Goal: Task Accomplishment & Management: Complete application form

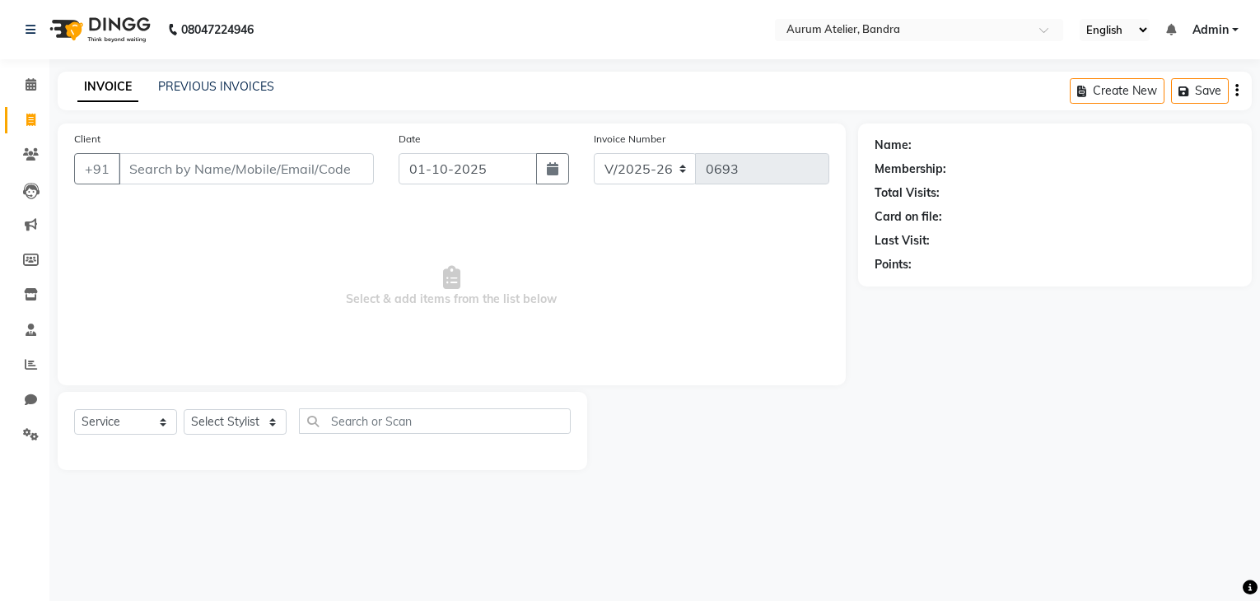
select select "7410"
select select "service"
click at [213, 420] on select "Select Stylist ADITYA [PERSON_NAME] chariya [PERSON_NAME] [PERSON_NAME] [PERSON…" at bounding box center [235, 422] width 103 height 26
select select "73211"
click at [184, 410] on select "Select Stylist ADITYA [PERSON_NAME] chariya [PERSON_NAME] [PERSON_NAME] [PERSON…" at bounding box center [235, 422] width 103 height 26
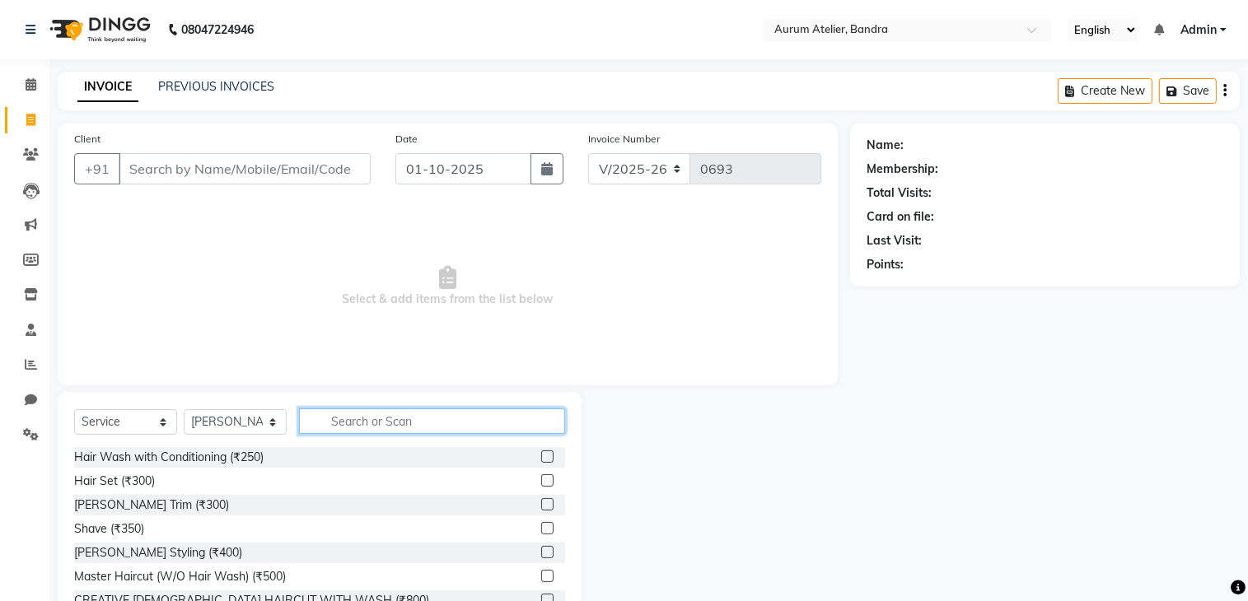
click at [391, 423] on input "text" at bounding box center [432, 421] width 266 height 26
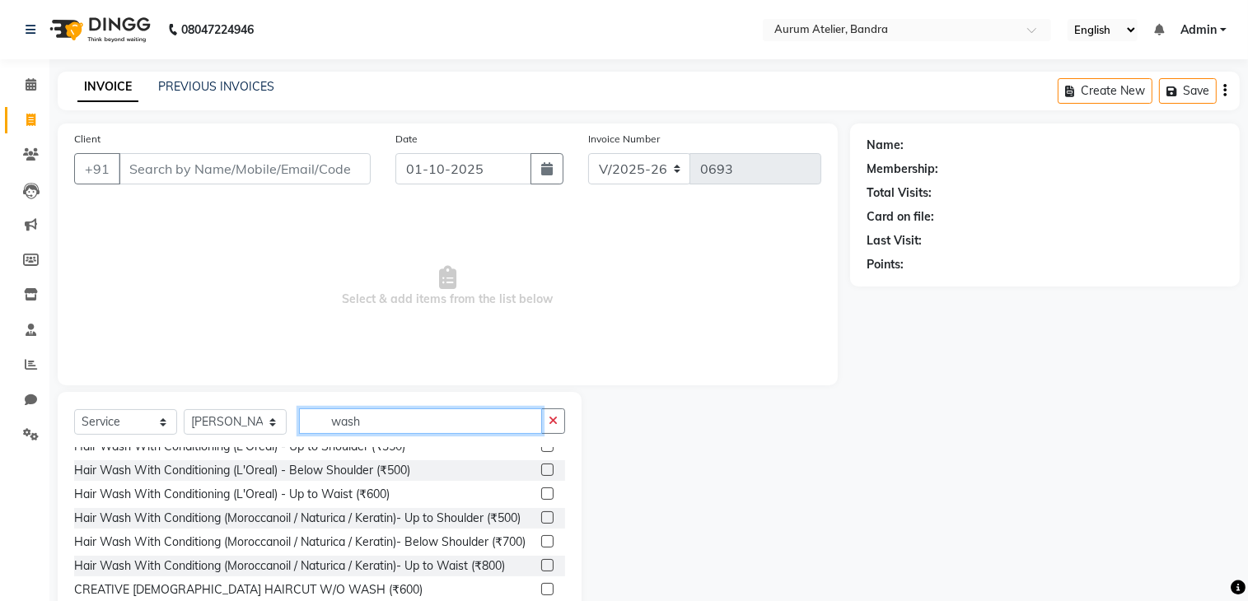
scroll to position [165, 0]
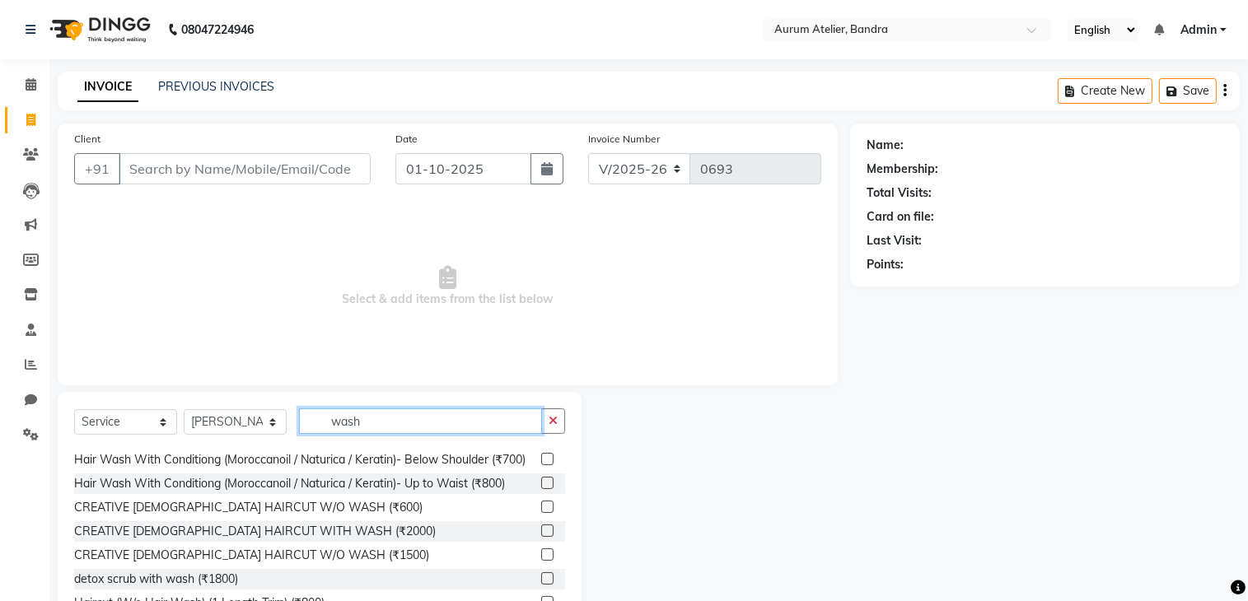
type input "wash"
click at [541, 489] on label at bounding box center [547, 483] width 12 height 12
click at [541, 489] on input "checkbox" at bounding box center [546, 483] width 11 height 11
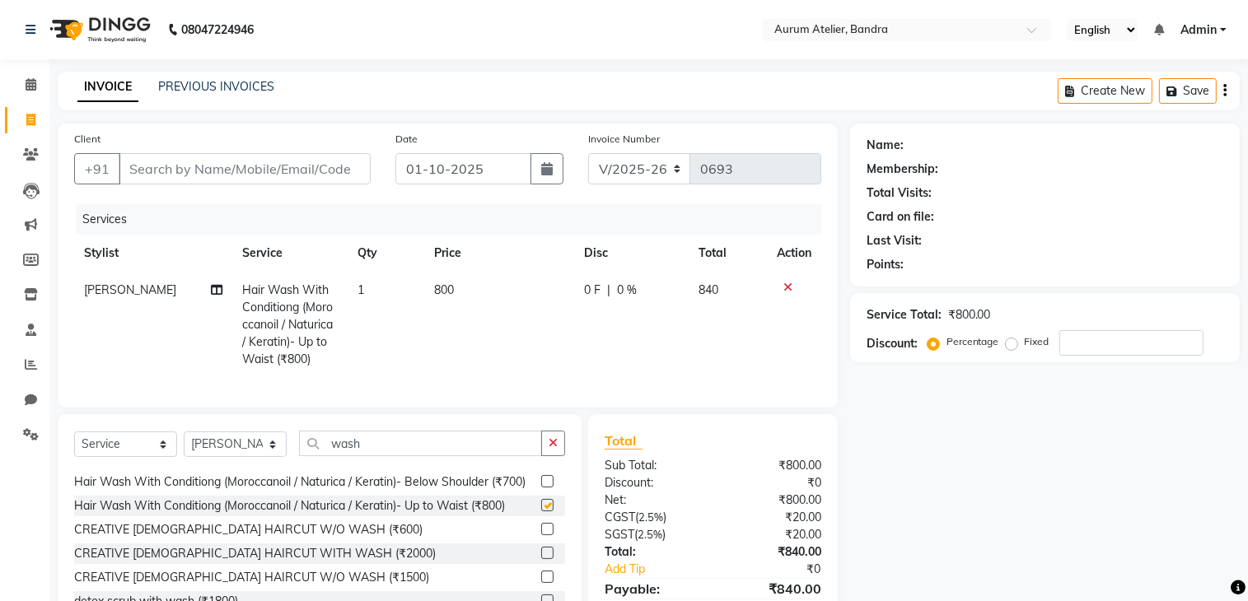
checkbox input "false"
click at [254, 170] on input "Client" at bounding box center [245, 168] width 252 height 31
click at [286, 166] on input "Client" at bounding box center [245, 168] width 252 height 31
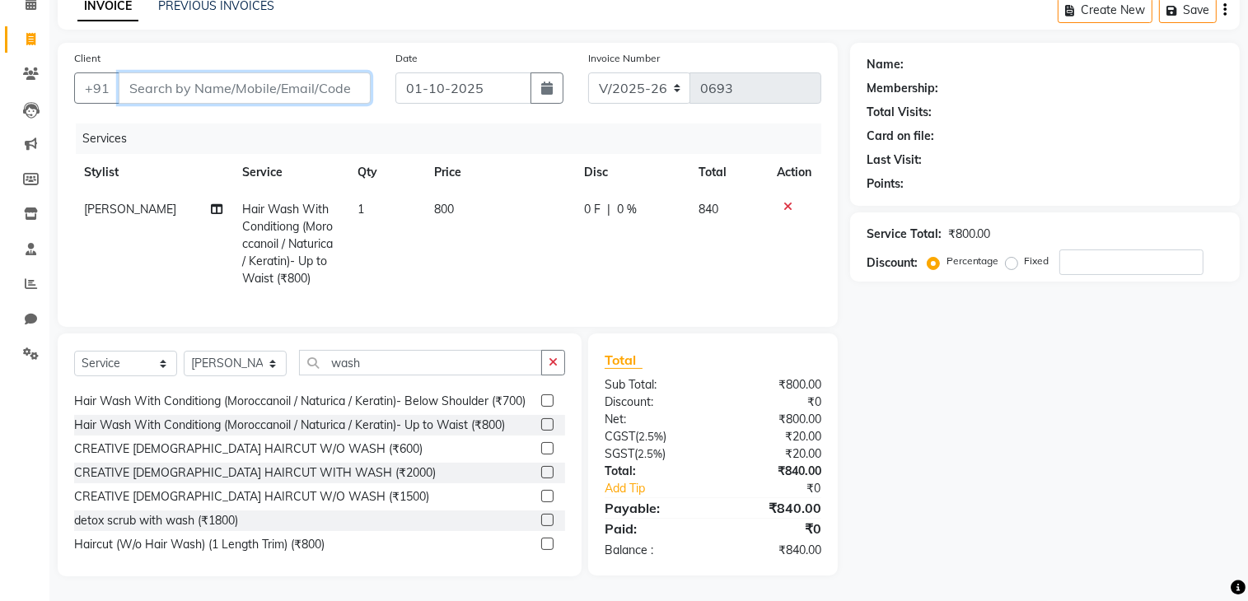
scroll to position [82, 0]
type input "w"
type input "0"
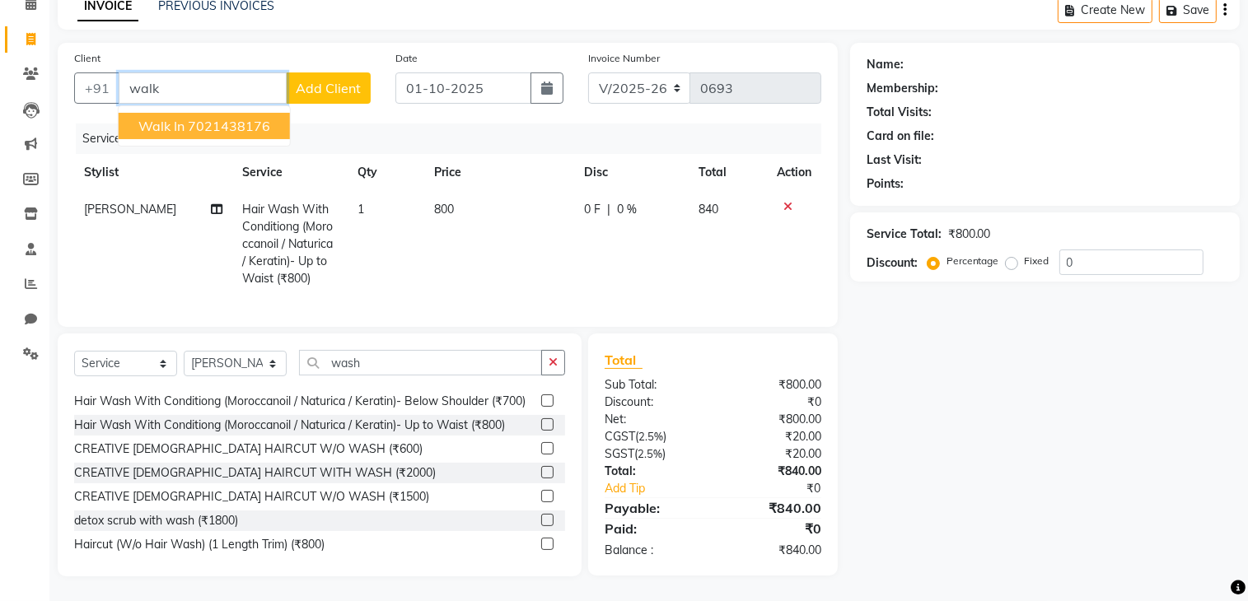
click at [233, 127] on ngb-highlight "7021438176" at bounding box center [229, 126] width 82 height 16
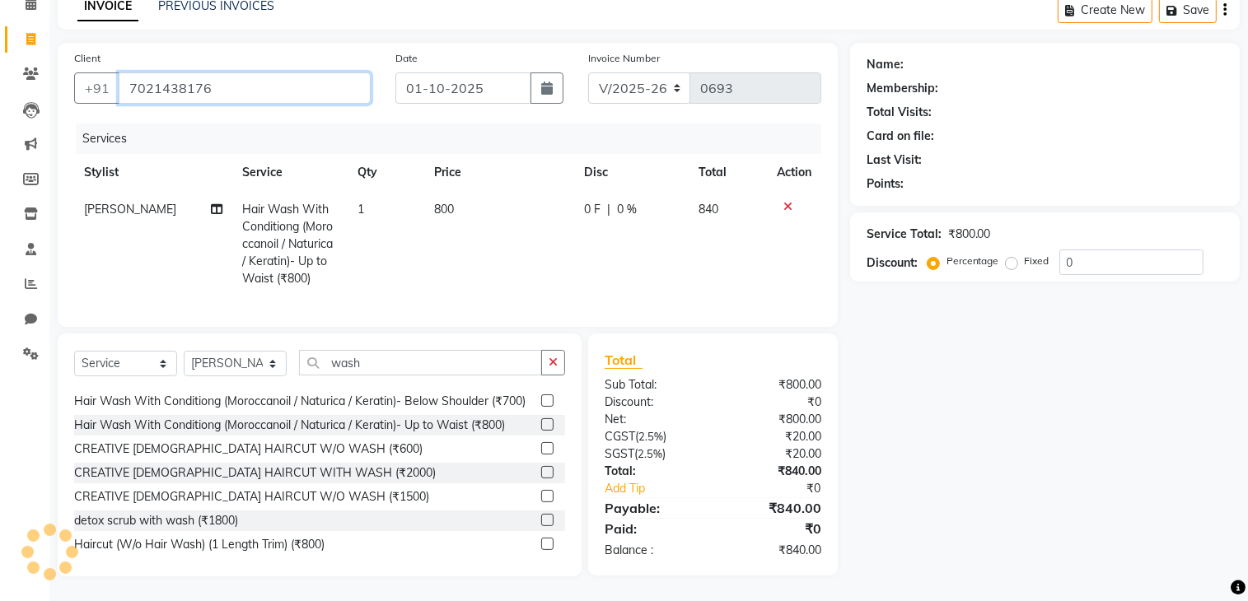
type input "7021438176"
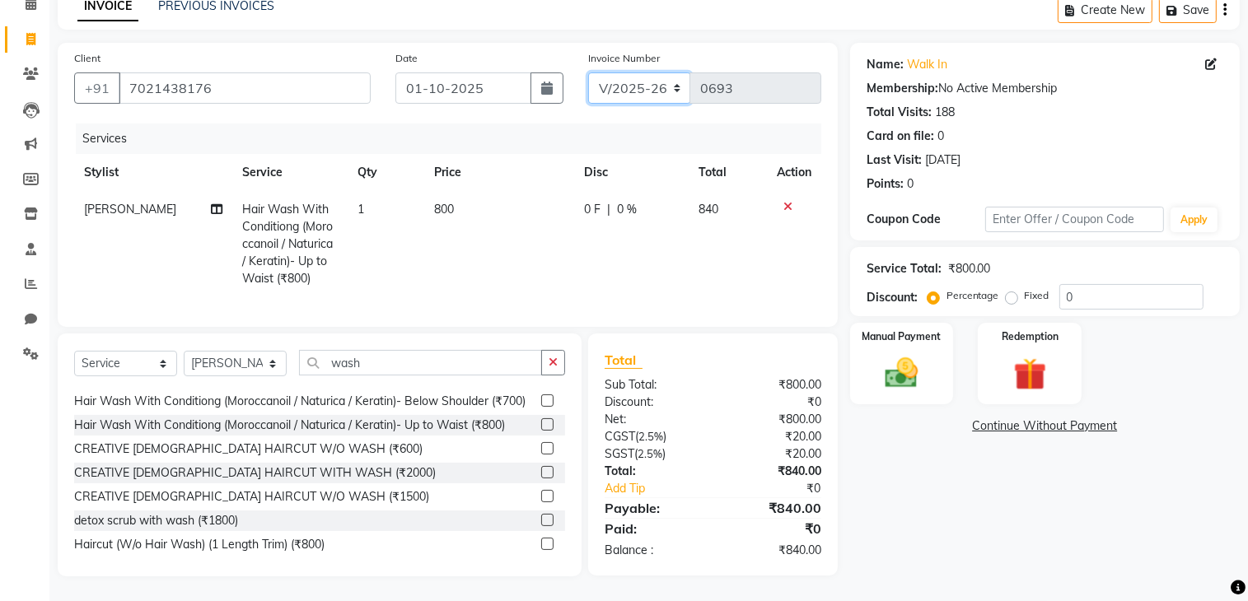
click at [624, 80] on select "C/2025-26 V/2025 V/2025-26" at bounding box center [639, 87] width 103 height 31
select select "7590"
click at [588, 72] on select "C/2025-26 V/2025 V/2025-26" at bounding box center [639, 87] width 103 height 31
type input "1525"
click at [915, 375] on img at bounding box center [901, 373] width 55 height 39
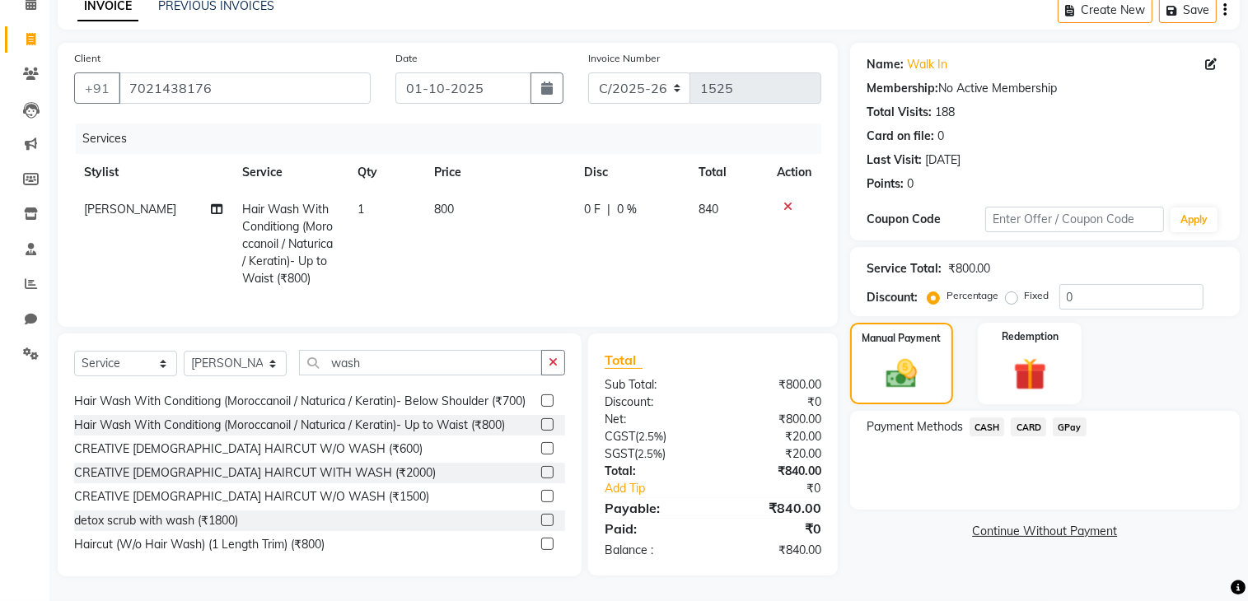
click at [984, 422] on span "CASH" at bounding box center [986, 427] width 35 height 19
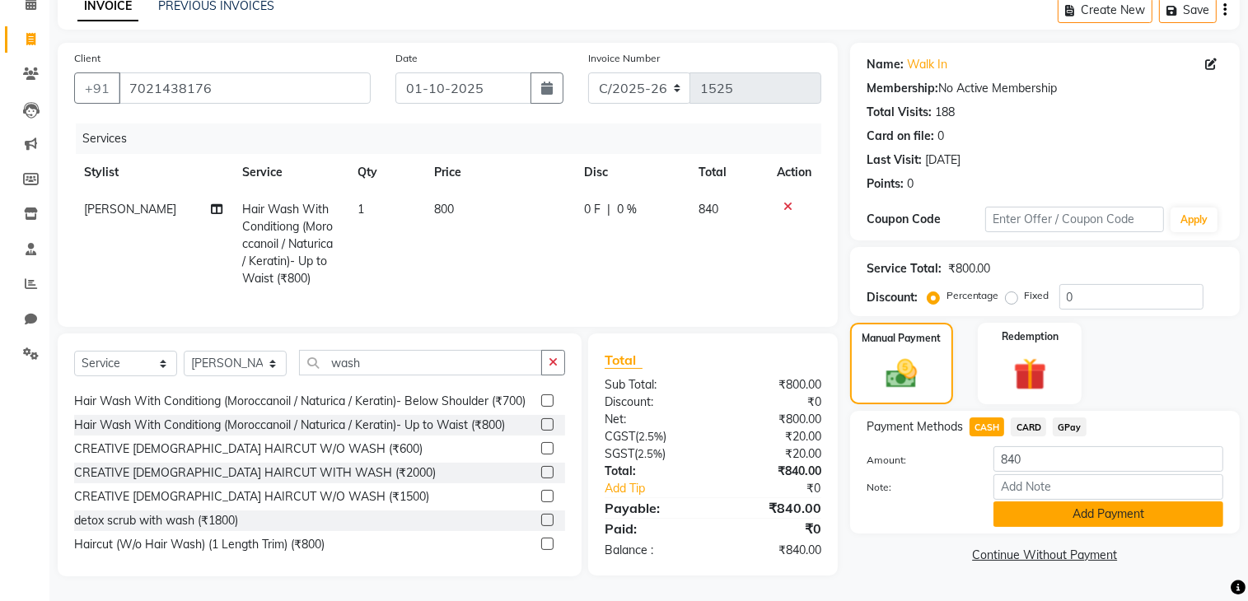
click at [1028, 511] on button "Add Payment" at bounding box center [1108, 515] width 230 height 26
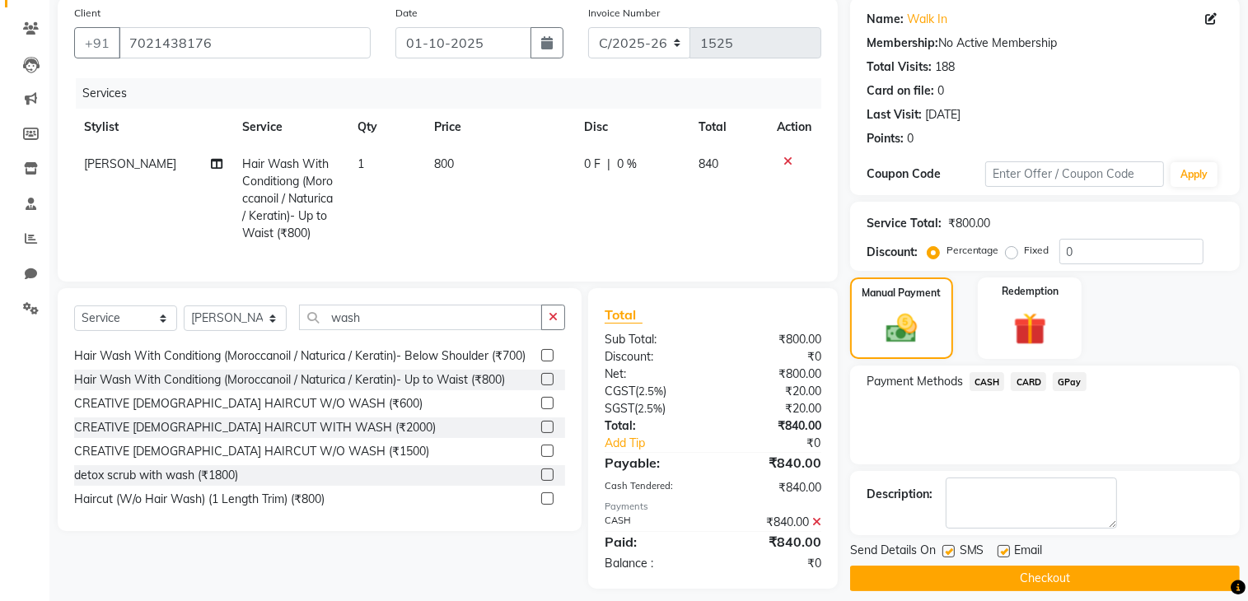
scroll to position [151, 0]
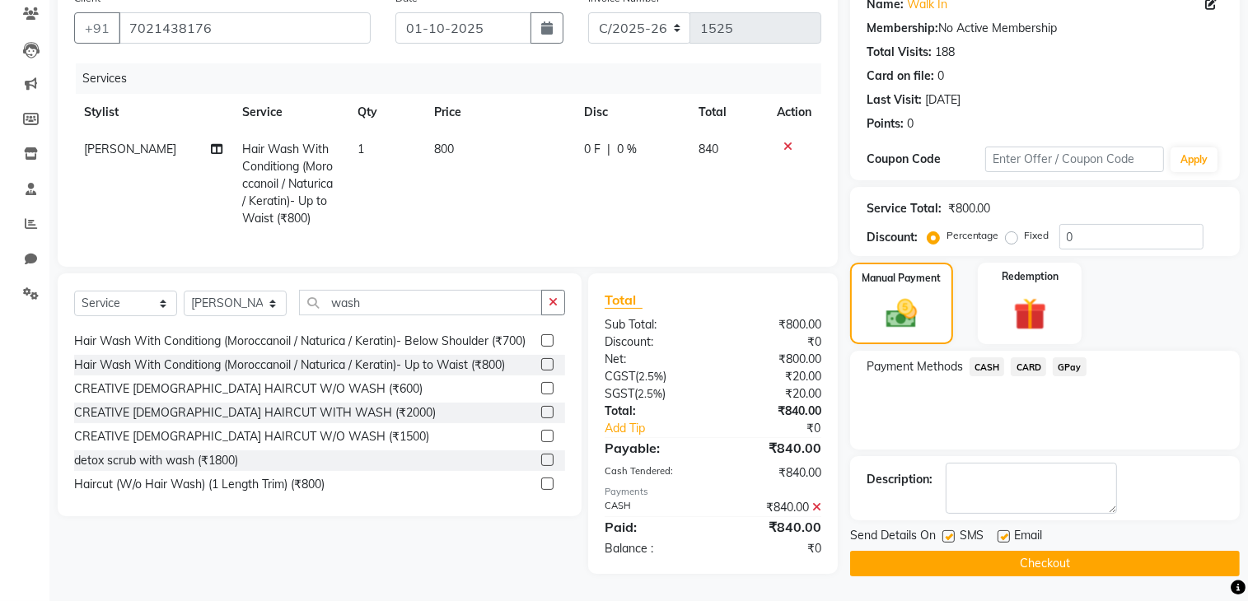
click at [1023, 554] on button "Checkout" at bounding box center [1045, 564] width 390 height 26
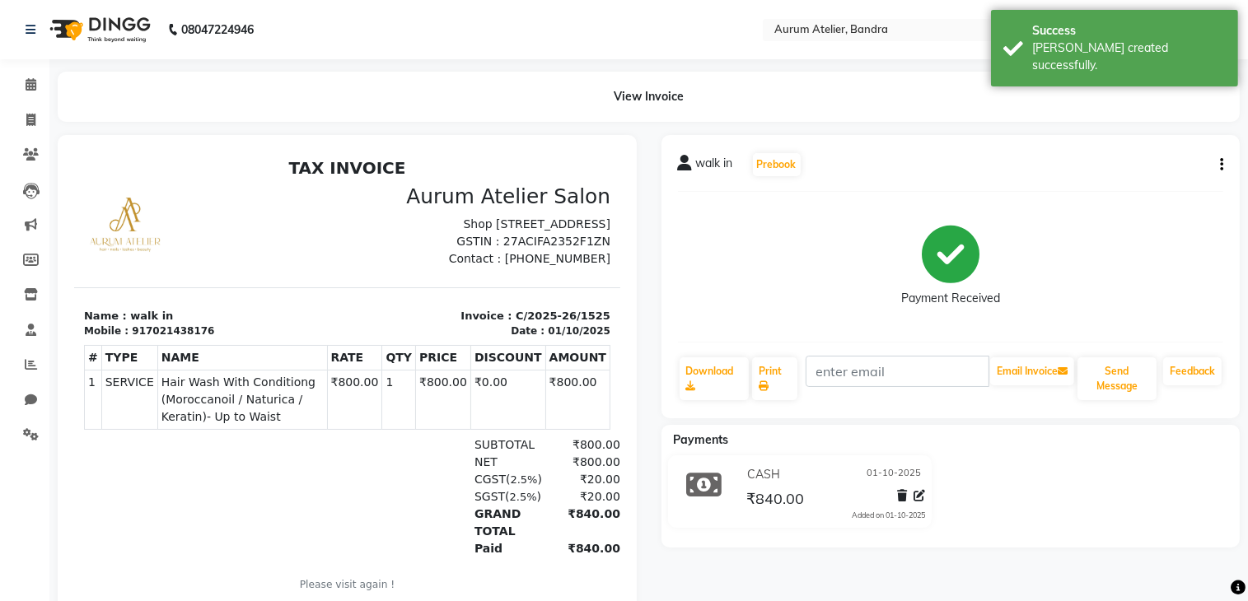
select select "service"
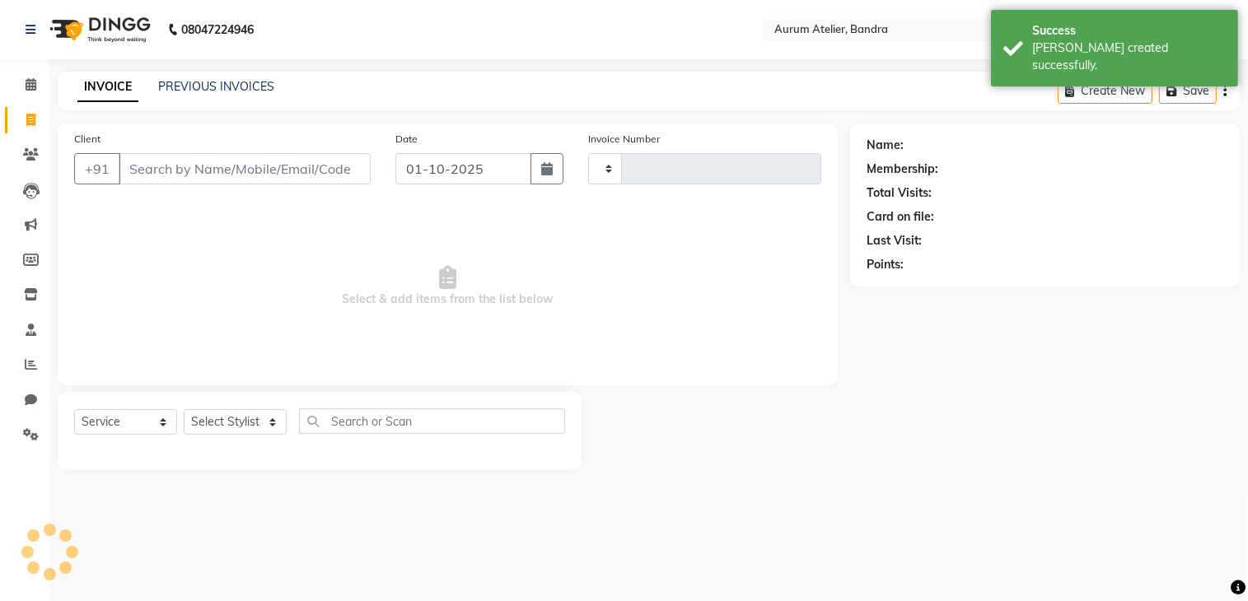
type input "0693"
select select "7410"
